Goal: Information Seeking & Learning: Check status

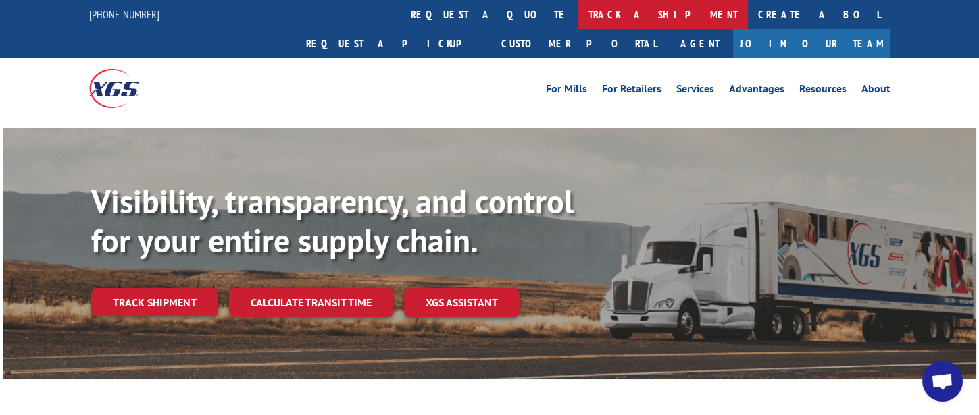
click at [578, 18] on link "track a shipment" at bounding box center [663, 14] width 170 height 29
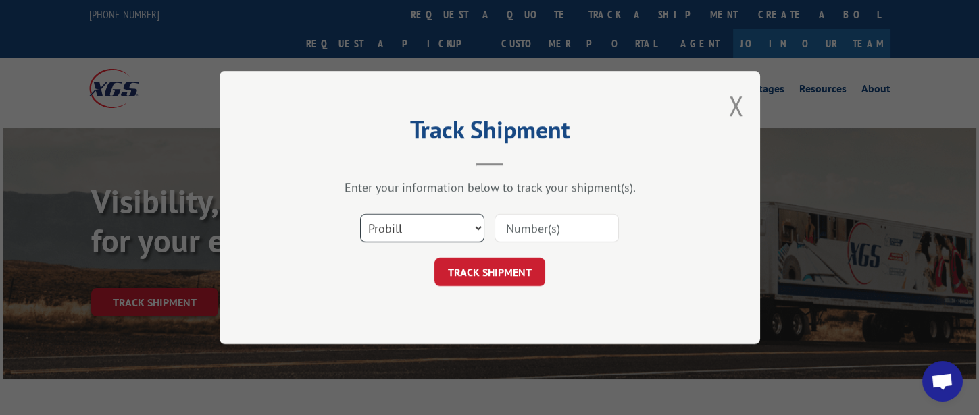
click at [424, 223] on select "Select category... Probill BOL PO" at bounding box center [422, 228] width 124 height 28
select select "bol"
click at [360, 214] on select "Select category... Probill BOL PO" at bounding box center [422, 228] width 124 height 28
click at [549, 226] on input at bounding box center [556, 228] width 124 height 28
type input "326569"
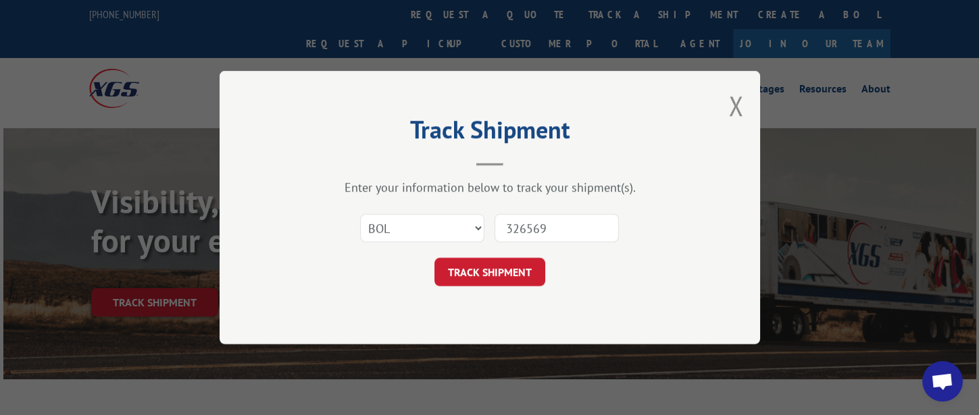
click button "TRACK SHIPMENT" at bounding box center [489, 272] width 111 height 28
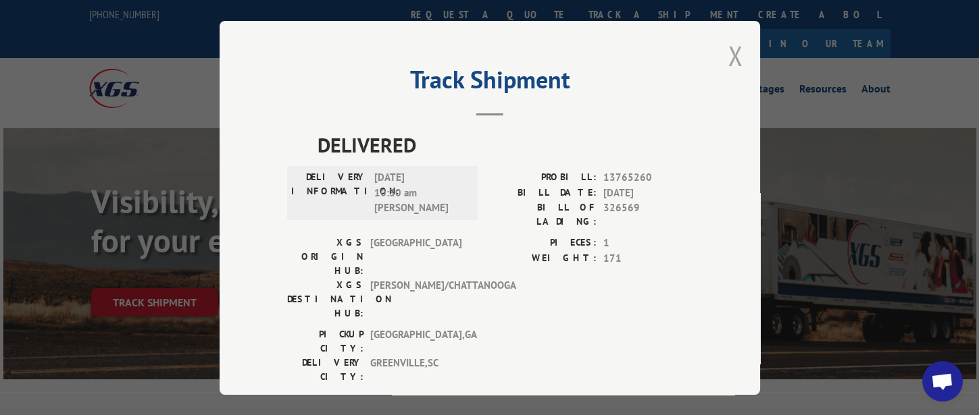
click at [729, 52] on button "Close modal" at bounding box center [735, 56] width 15 height 36
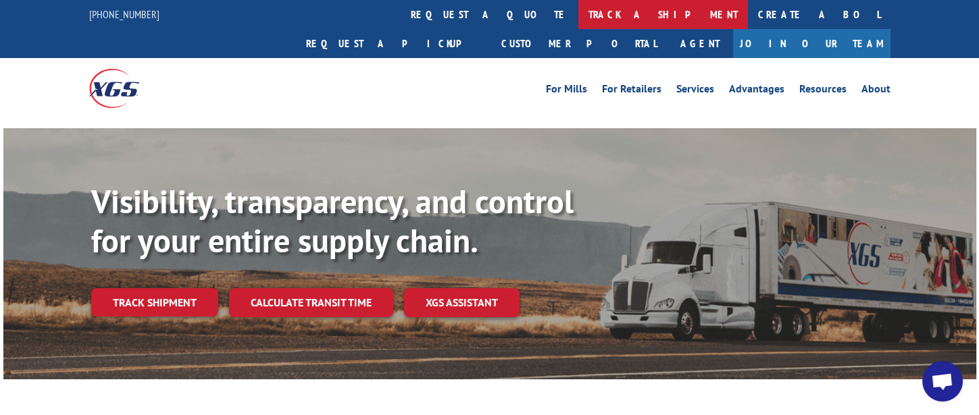
click at [578, 18] on link "track a shipment" at bounding box center [663, 14] width 170 height 29
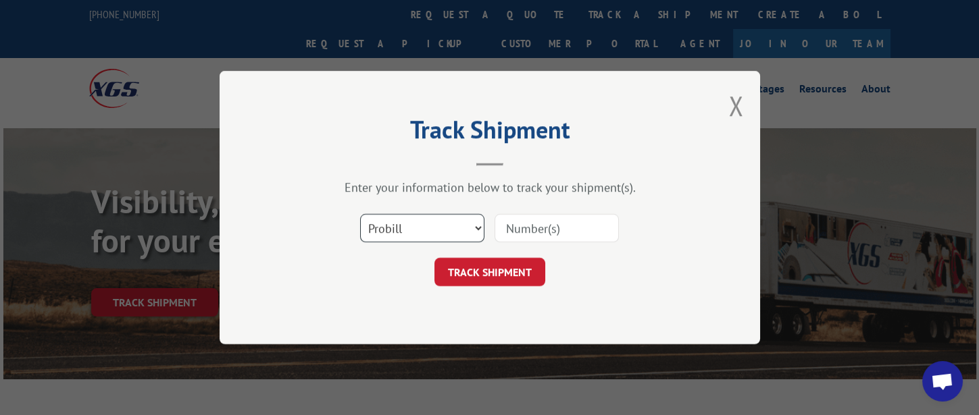
click at [445, 222] on select "Select category... Probill BOL PO" at bounding box center [422, 228] width 124 height 28
select select "bol"
click at [360, 214] on select "Select category... Probill BOL PO" at bounding box center [422, 228] width 124 height 28
click at [547, 229] on input at bounding box center [556, 228] width 124 height 28
type input "326578"
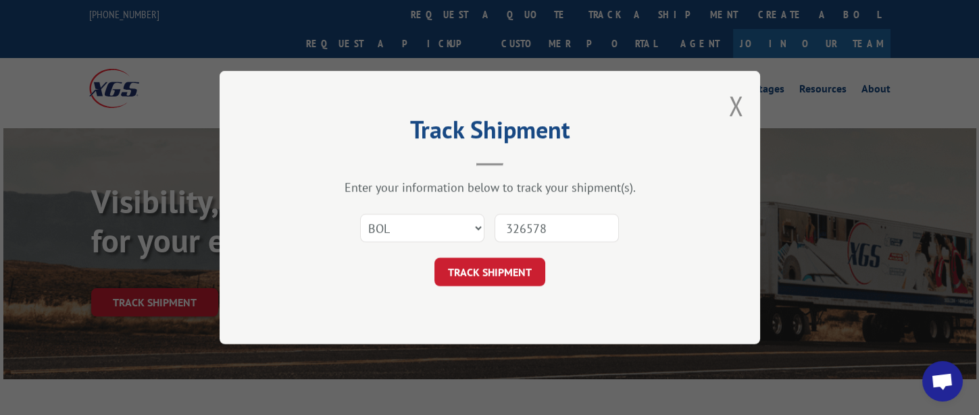
click button "TRACK SHIPMENT" at bounding box center [489, 272] width 111 height 28
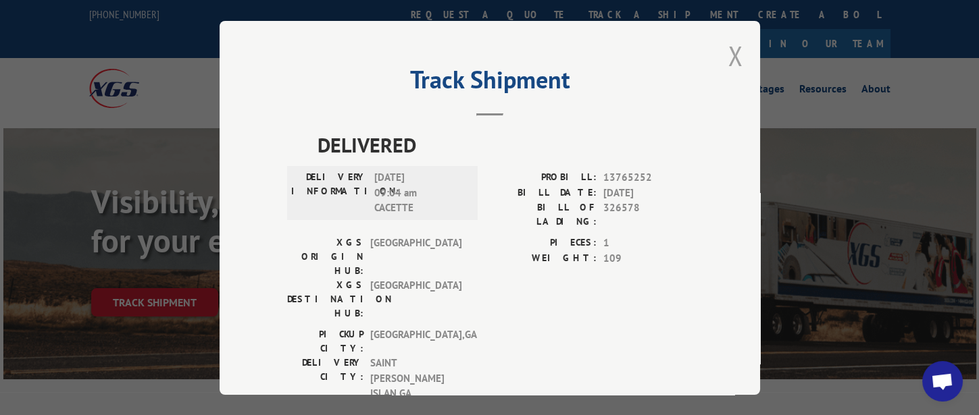
click at [729, 57] on button "Close modal" at bounding box center [735, 56] width 15 height 36
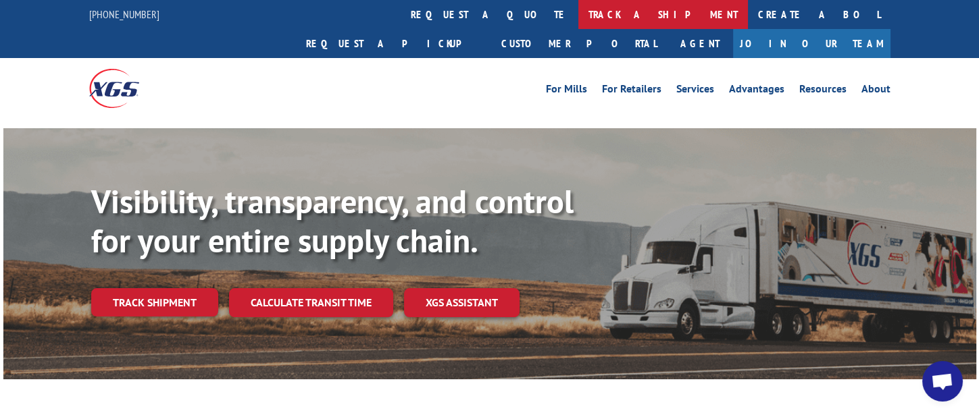
click at [578, 22] on link "track a shipment" at bounding box center [663, 14] width 170 height 29
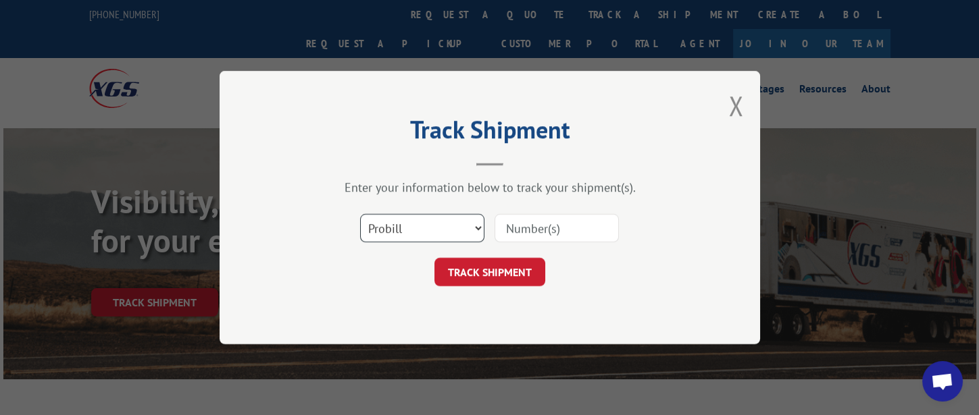
click at [440, 230] on select "Select category... Probill BOL PO" at bounding box center [422, 228] width 124 height 28
select select "bol"
click at [360, 214] on select "Select category... Probill BOL PO" at bounding box center [422, 228] width 124 height 28
click at [534, 225] on input at bounding box center [556, 228] width 124 height 28
type input "326758"
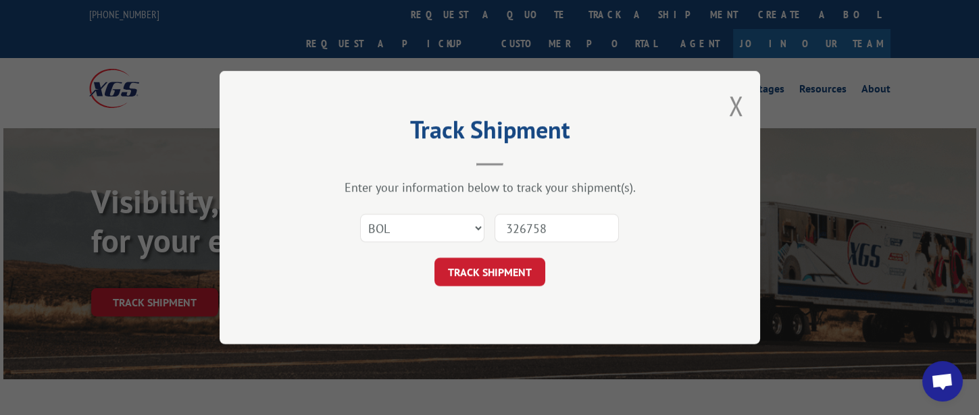
click button "TRACK SHIPMENT" at bounding box center [489, 272] width 111 height 28
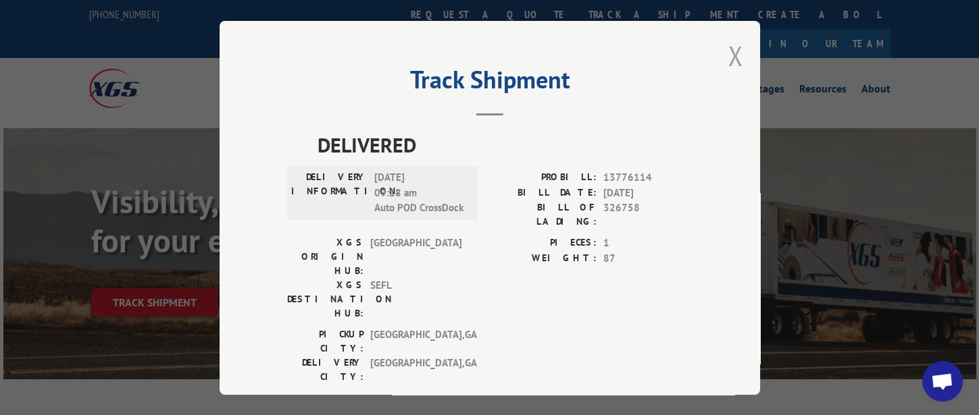
click at [728, 48] on button "Close modal" at bounding box center [735, 56] width 15 height 36
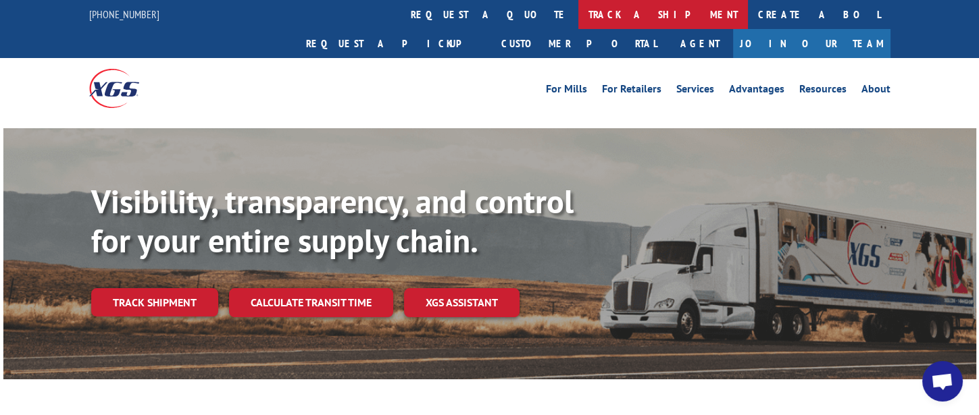
click at [578, 16] on link "track a shipment" at bounding box center [663, 14] width 170 height 29
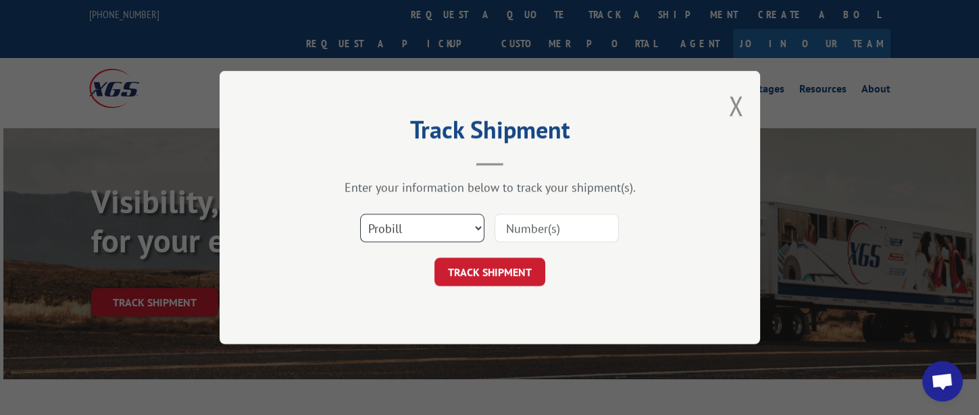
click at [429, 233] on select "Select category... Probill BOL PO" at bounding box center [422, 228] width 124 height 28
select select "bol"
click at [360, 214] on select "Select category... Probill BOL PO" at bounding box center [422, 228] width 124 height 28
click at [523, 236] on input at bounding box center [556, 228] width 124 height 28
type input "326757"
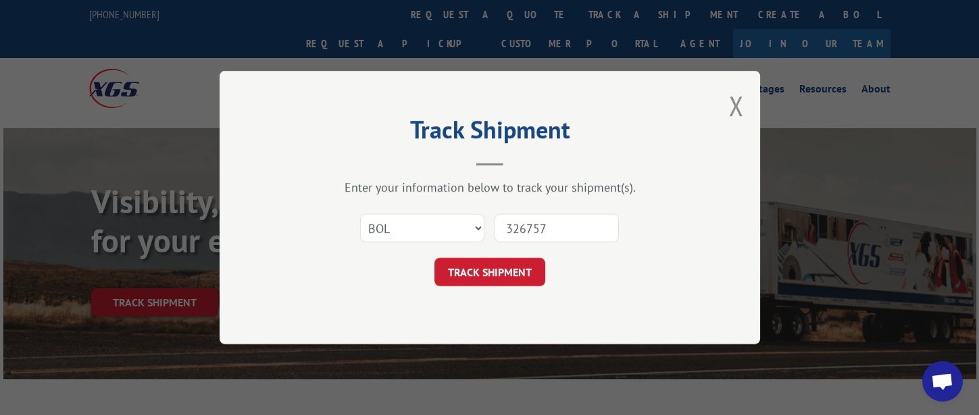
click button "TRACK SHIPMENT" at bounding box center [489, 272] width 111 height 28
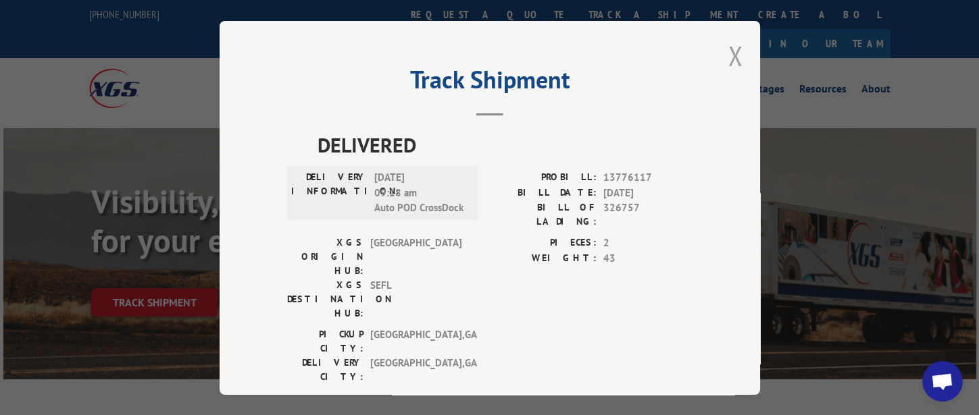
click at [728, 59] on button "Close modal" at bounding box center [735, 56] width 15 height 36
